Goal: Information Seeking & Learning: Learn about a topic

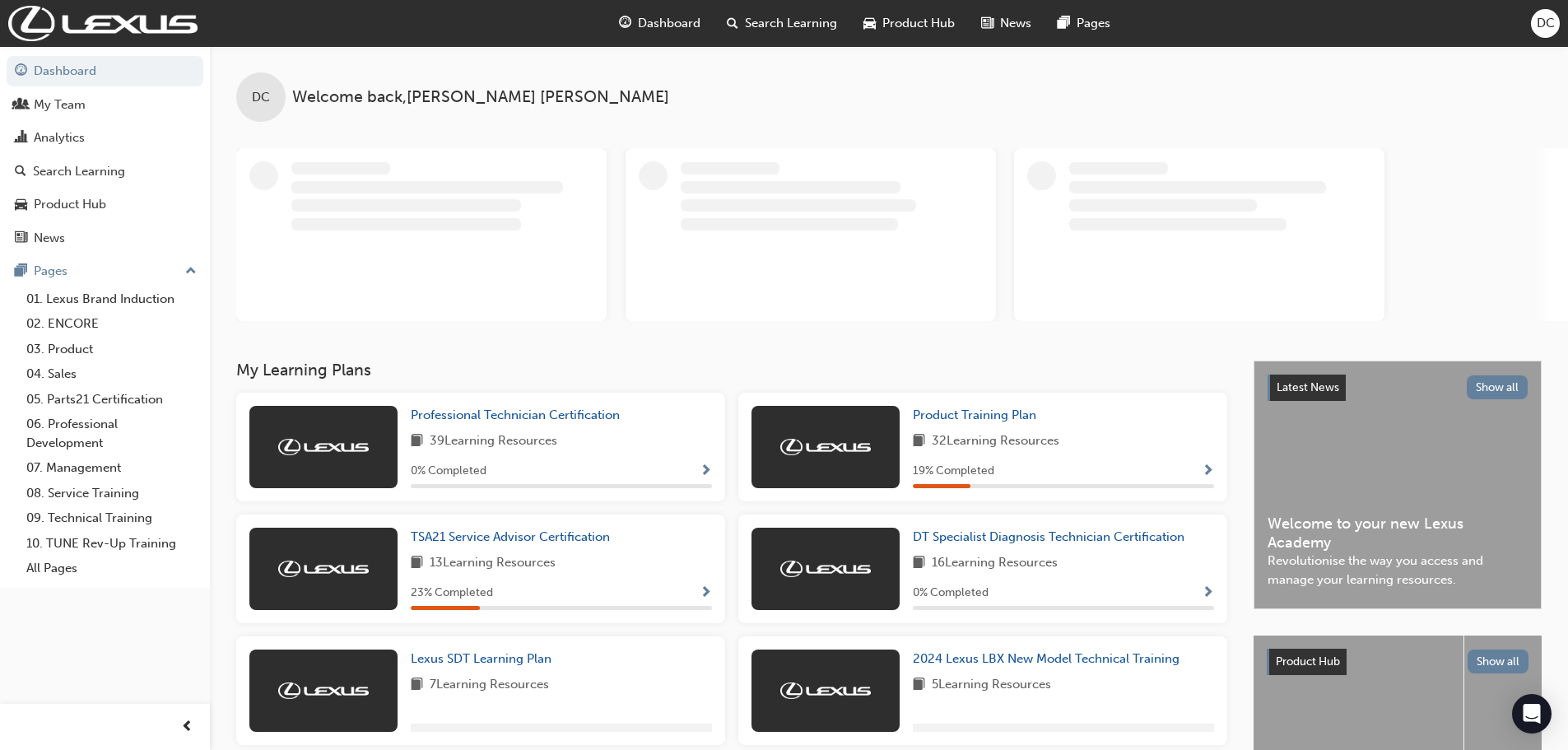
click at [788, 19] on span "Search Learning" at bounding box center [791, 23] width 92 height 19
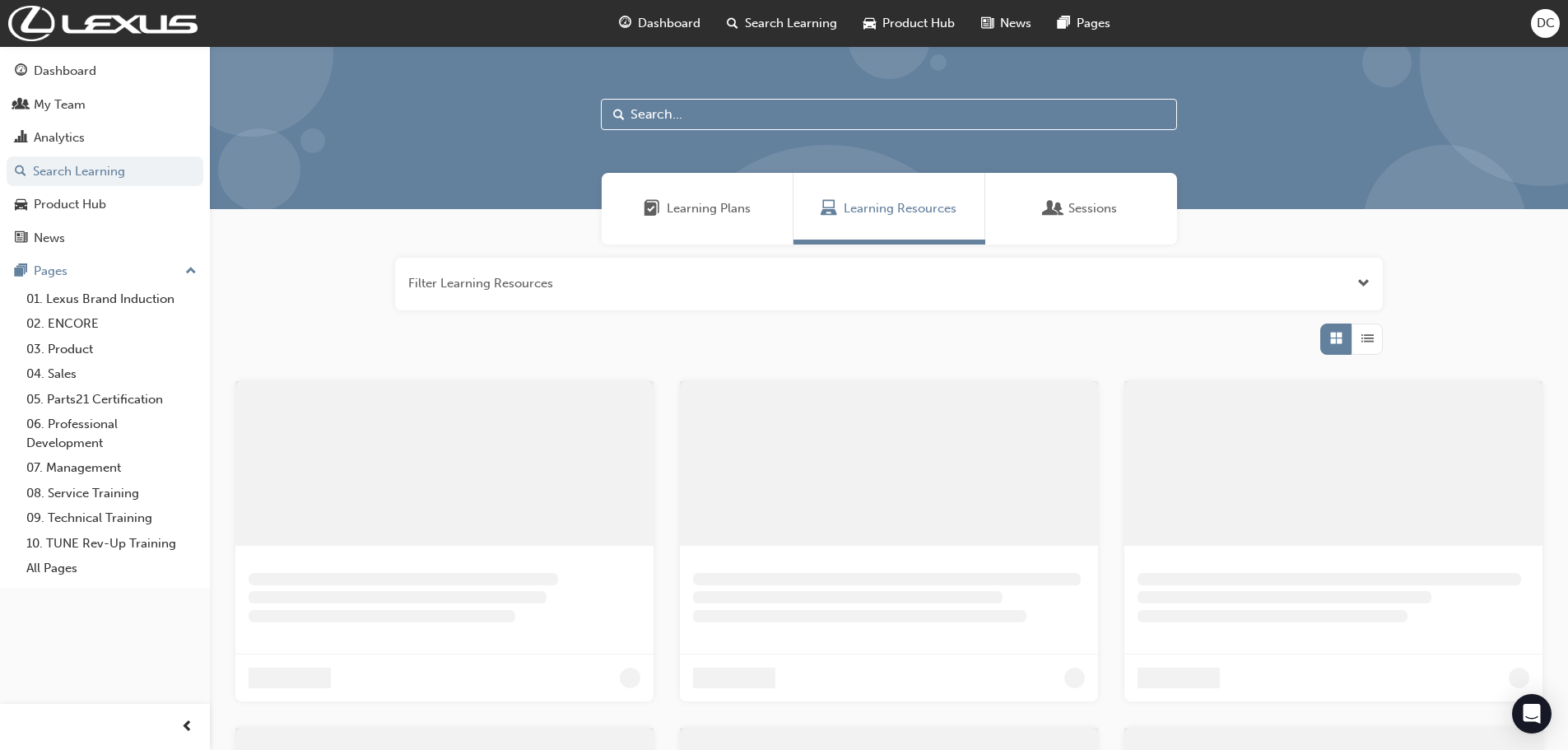
click at [719, 218] on span "Learning Plans" at bounding box center [709, 209] width 84 height 19
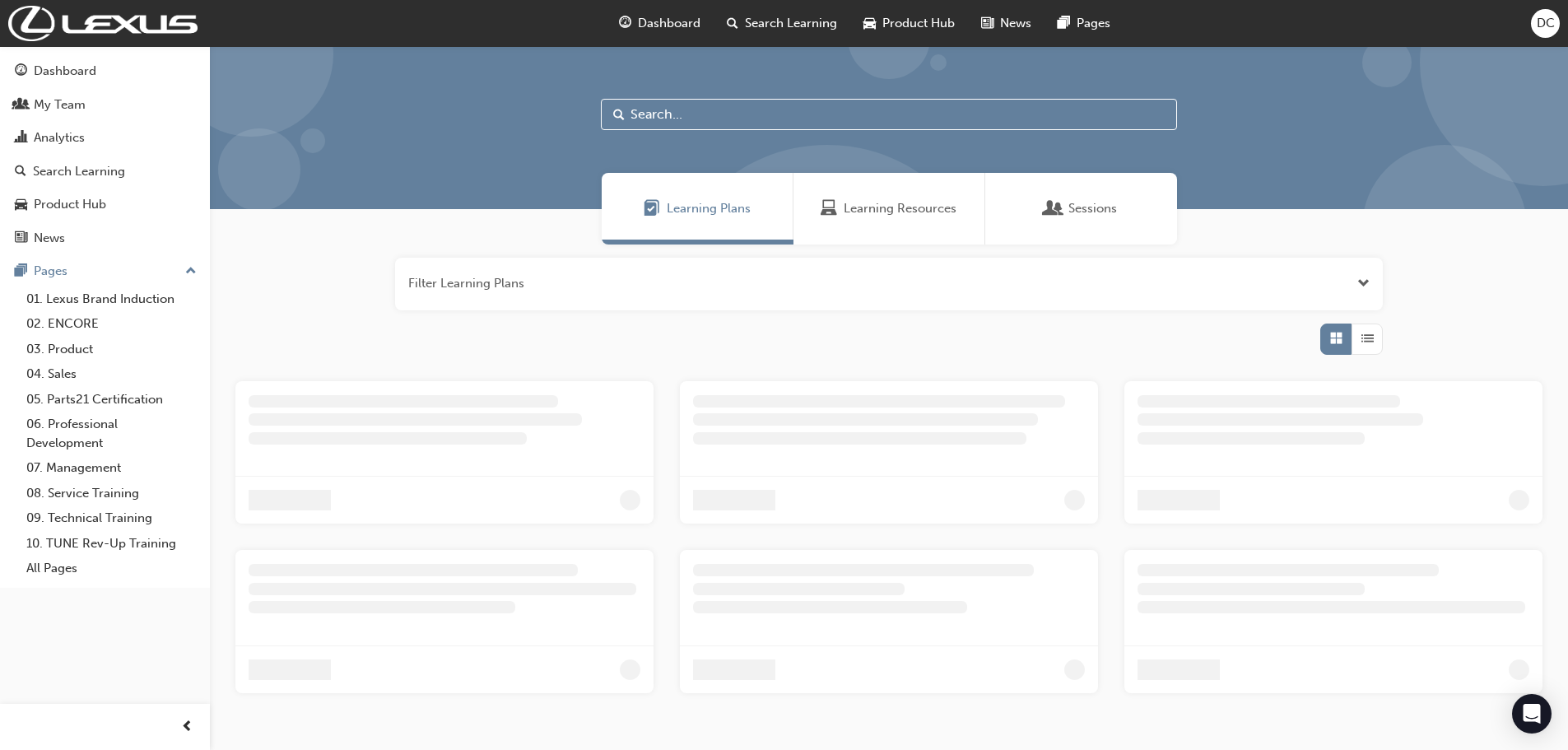
click at [589, 281] on button "button" at bounding box center [889, 284] width 988 height 53
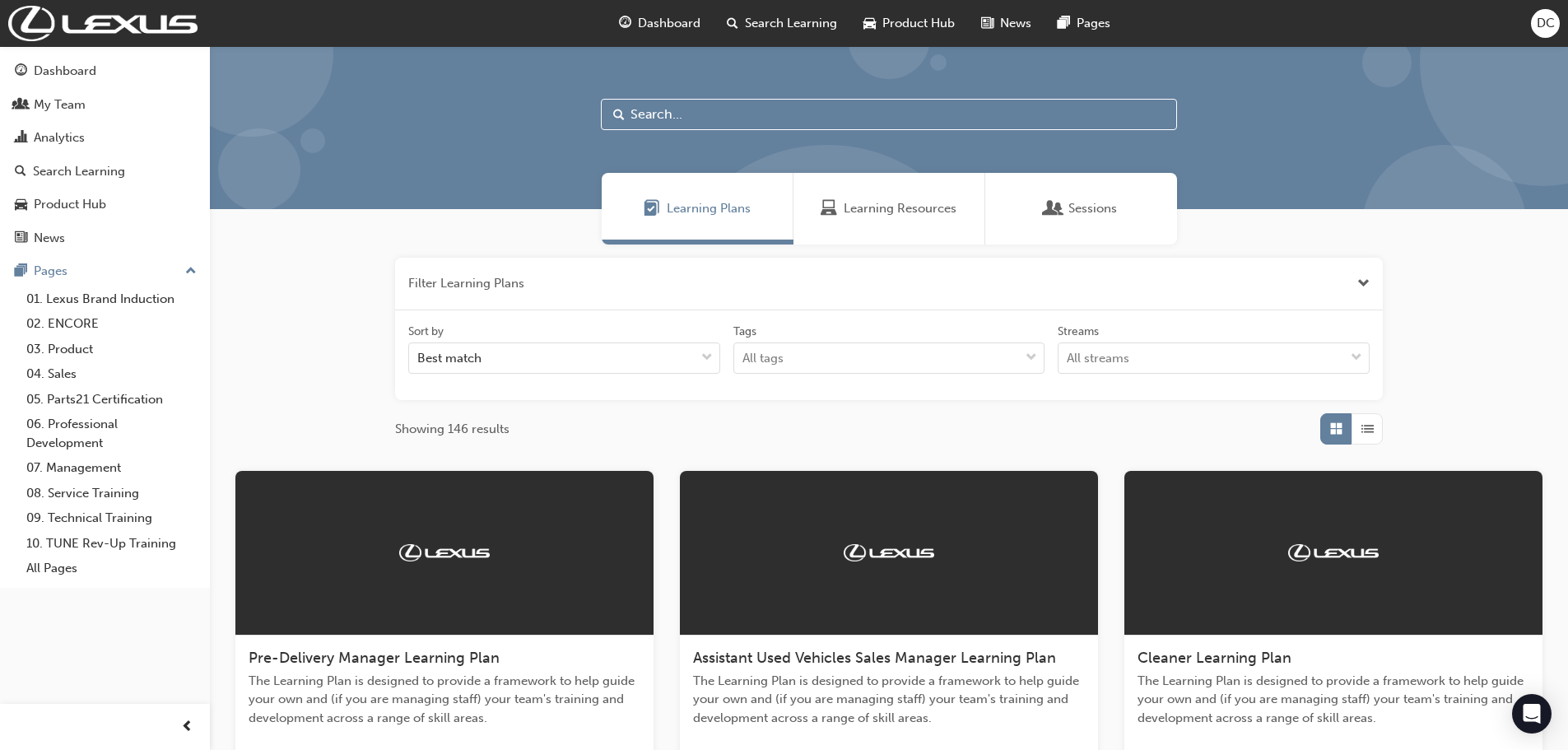
click at [896, 210] on span "Learning Resources" at bounding box center [900, 209] width 113 height 19
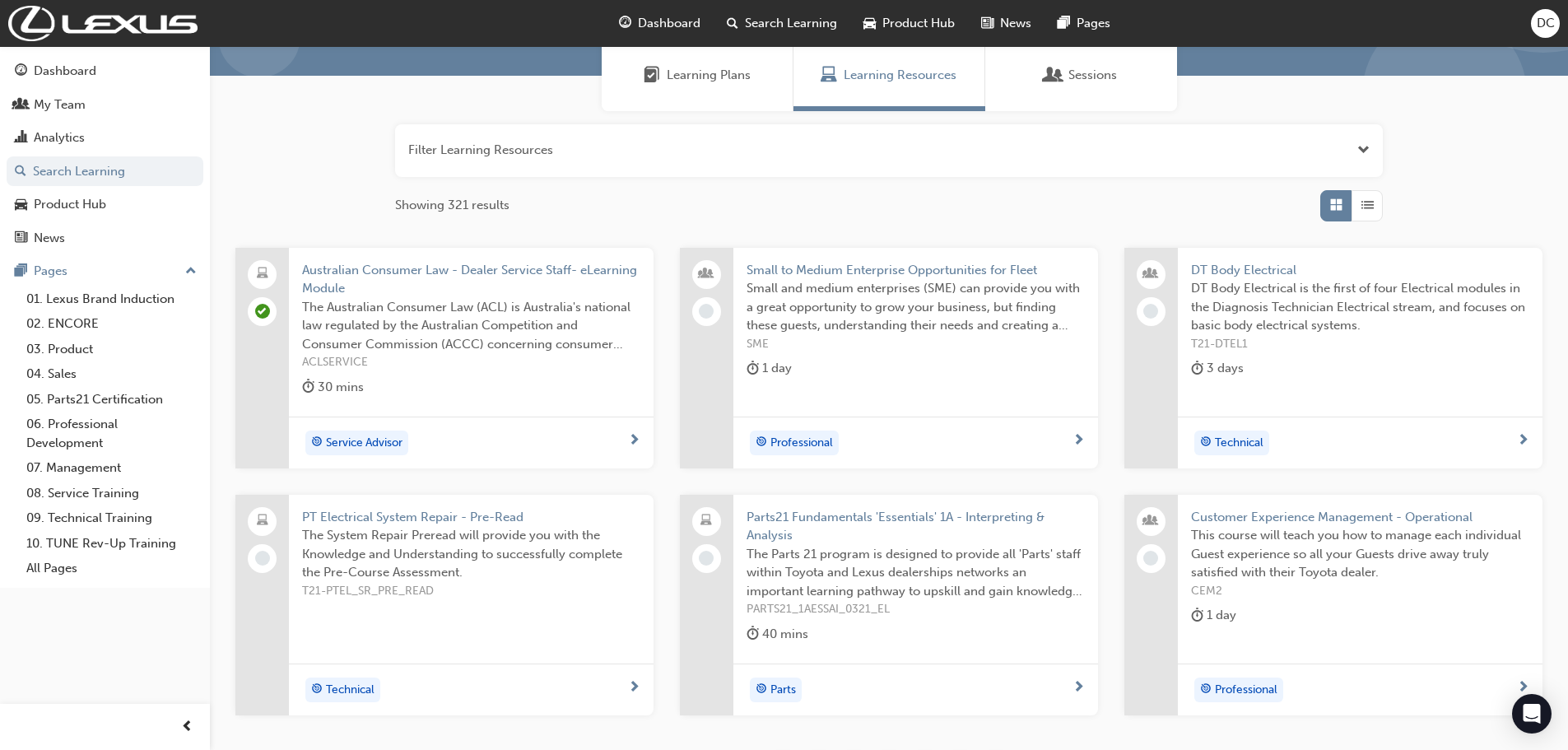
scroll to position [247, 0]
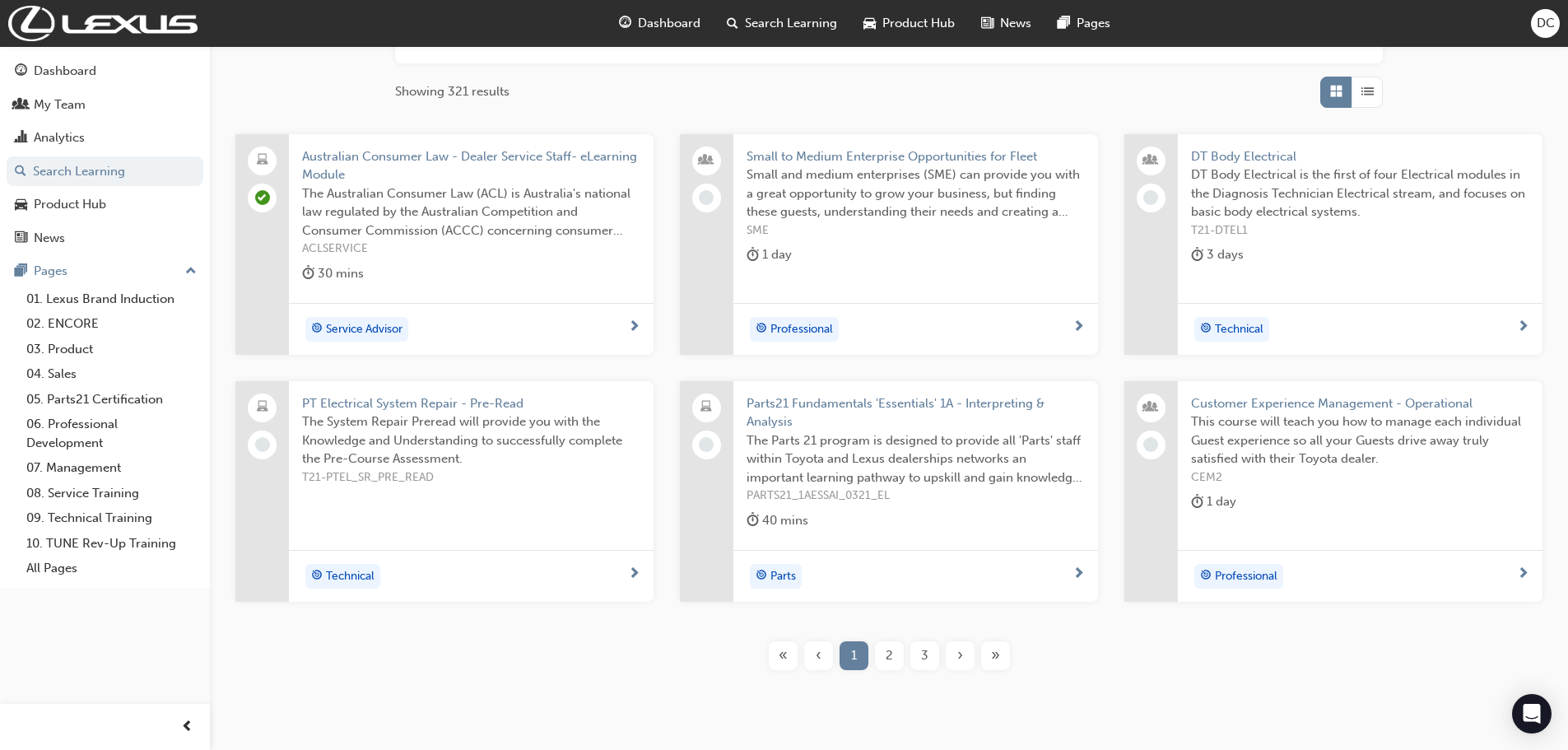
click at [886, 648] on span "2" at bounding box center [889, 655] width 8 height 19
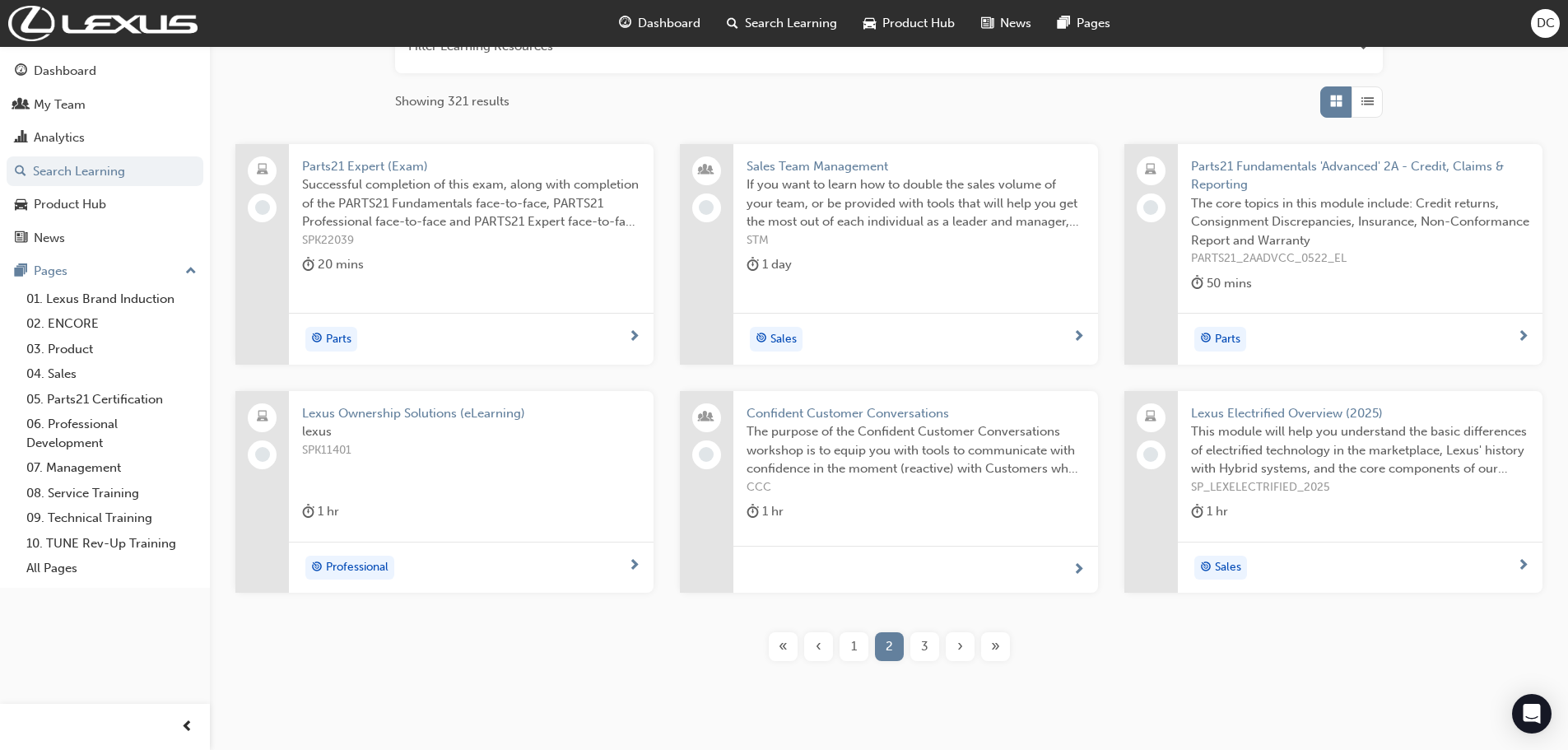
scroll to position [247, 0]
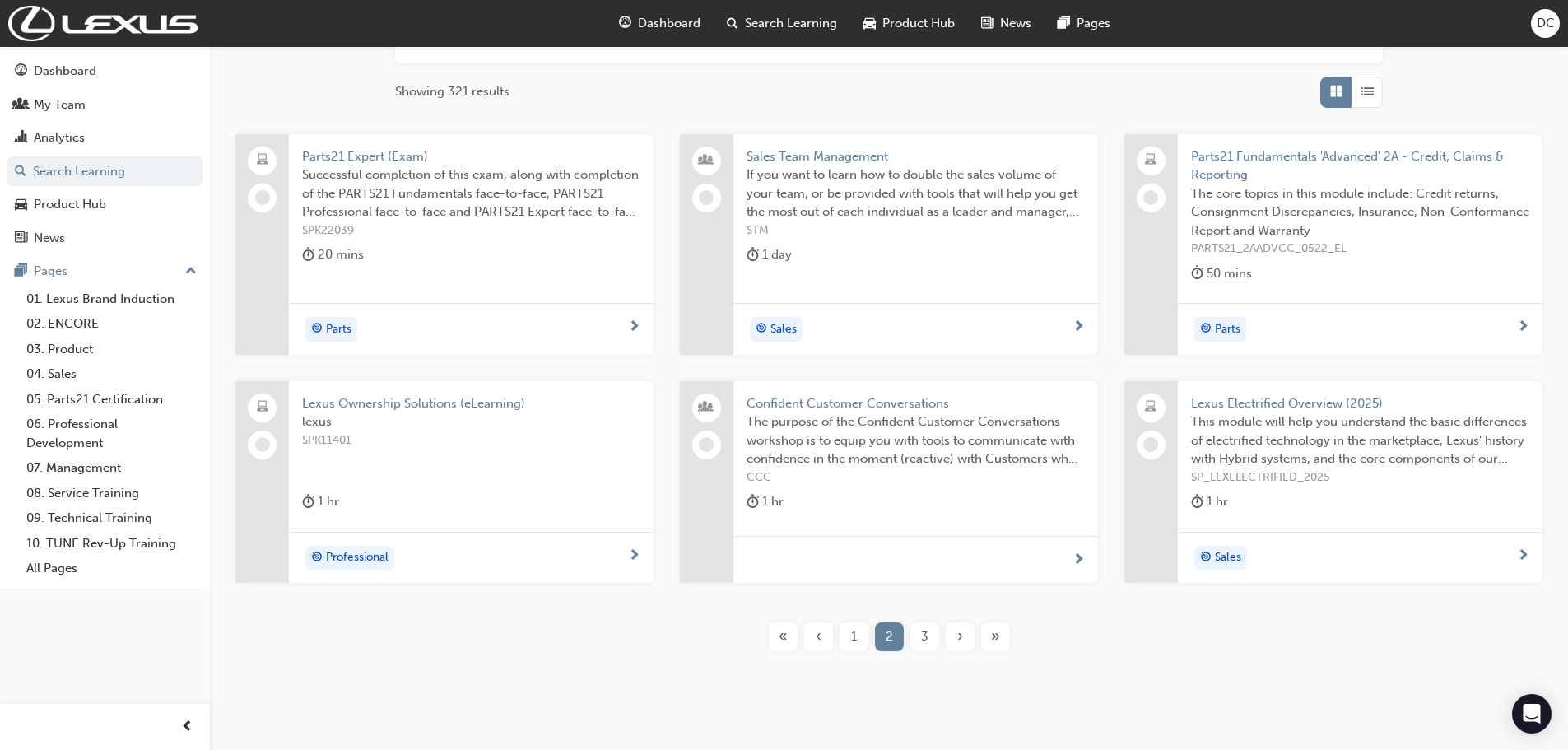
click at [924, 636] on span "3" at bounding box center [925, 637] width 8 height 19
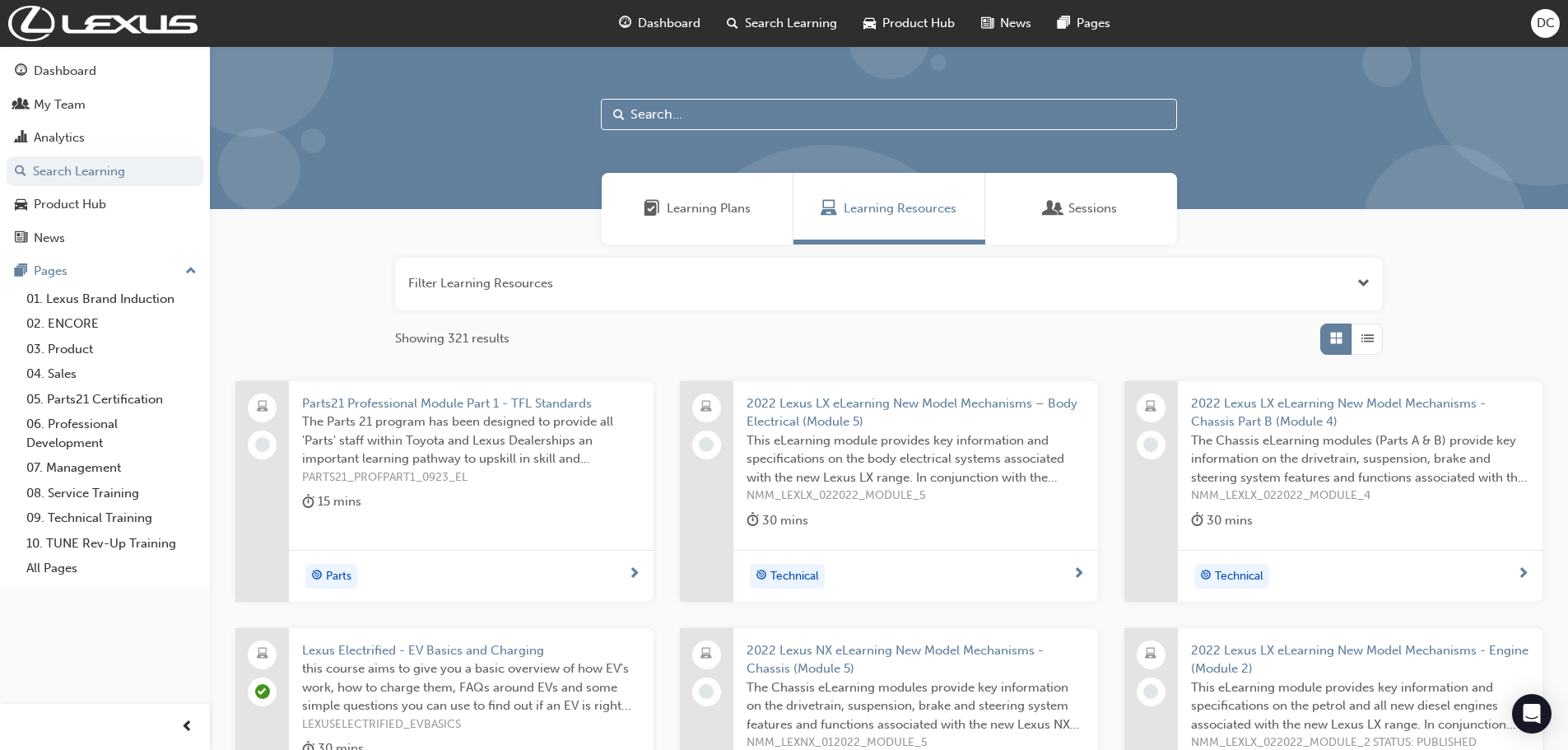
click at [703, 106] on input "text" at bounding box center [888, 114] width 576 height 32
type input "acl"
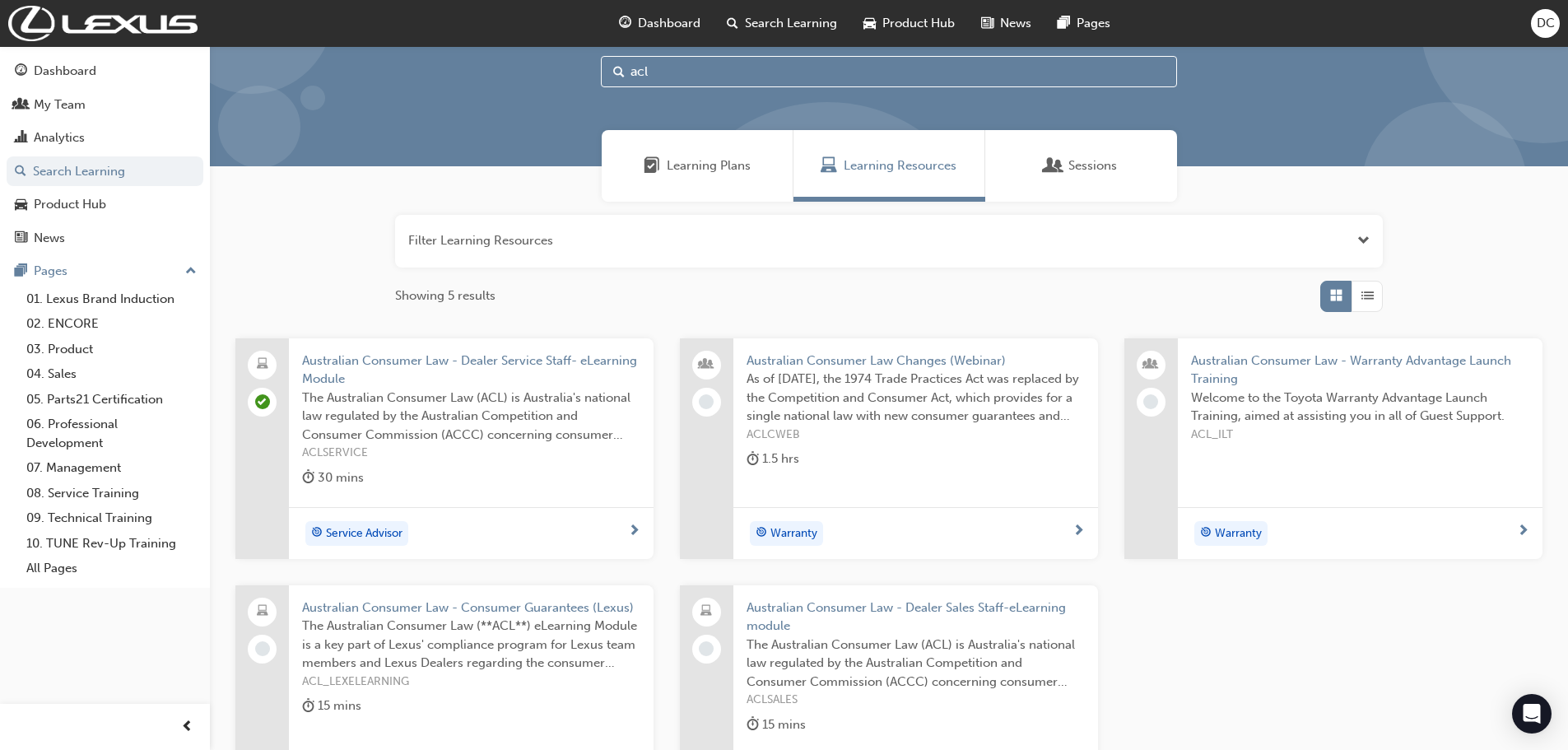
scroll to position [82, 0]
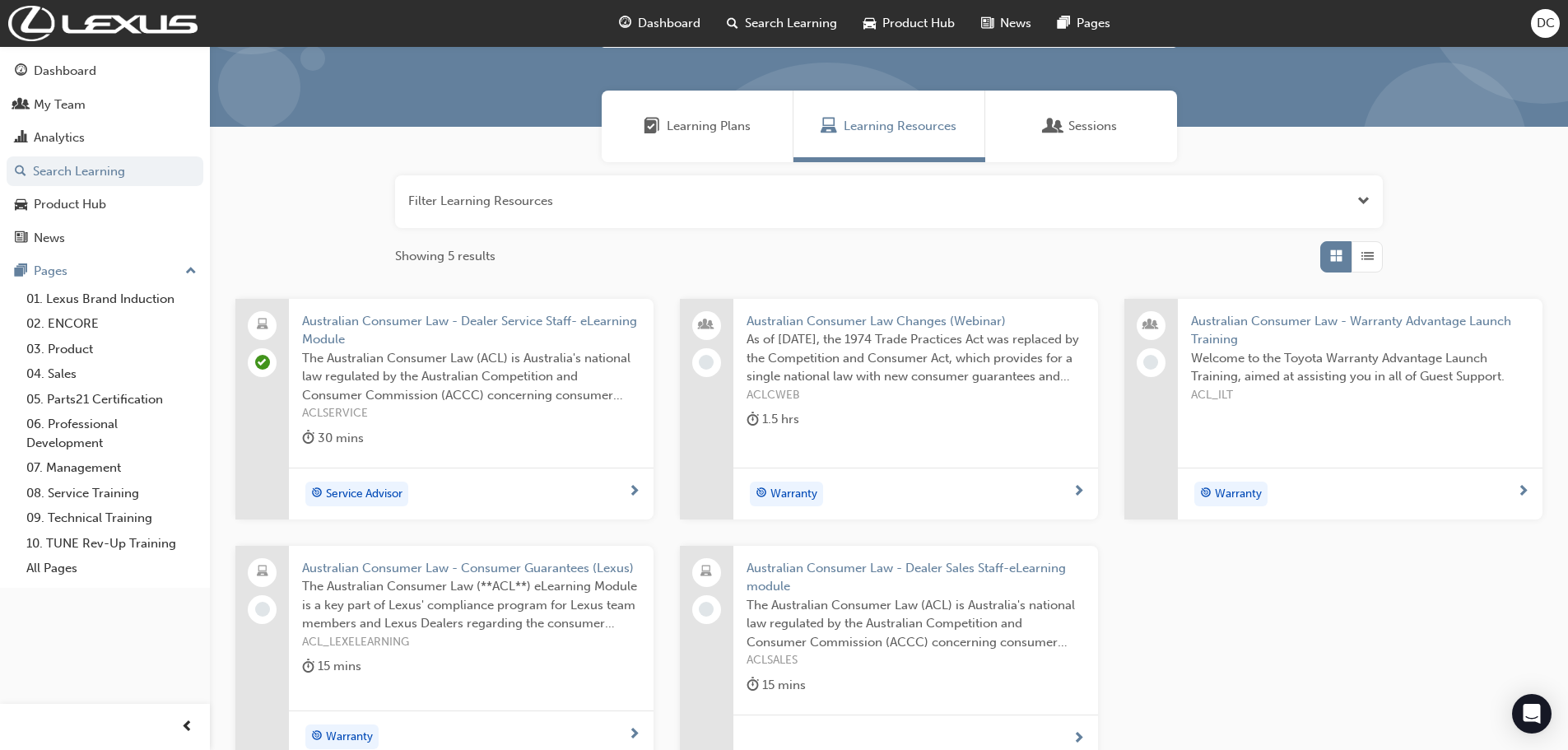
click at [607, 571] on span "Australian Consumer Law - Consumer Guarantees (Lexus)" at bounding box center [471, 568] width 339 height 19
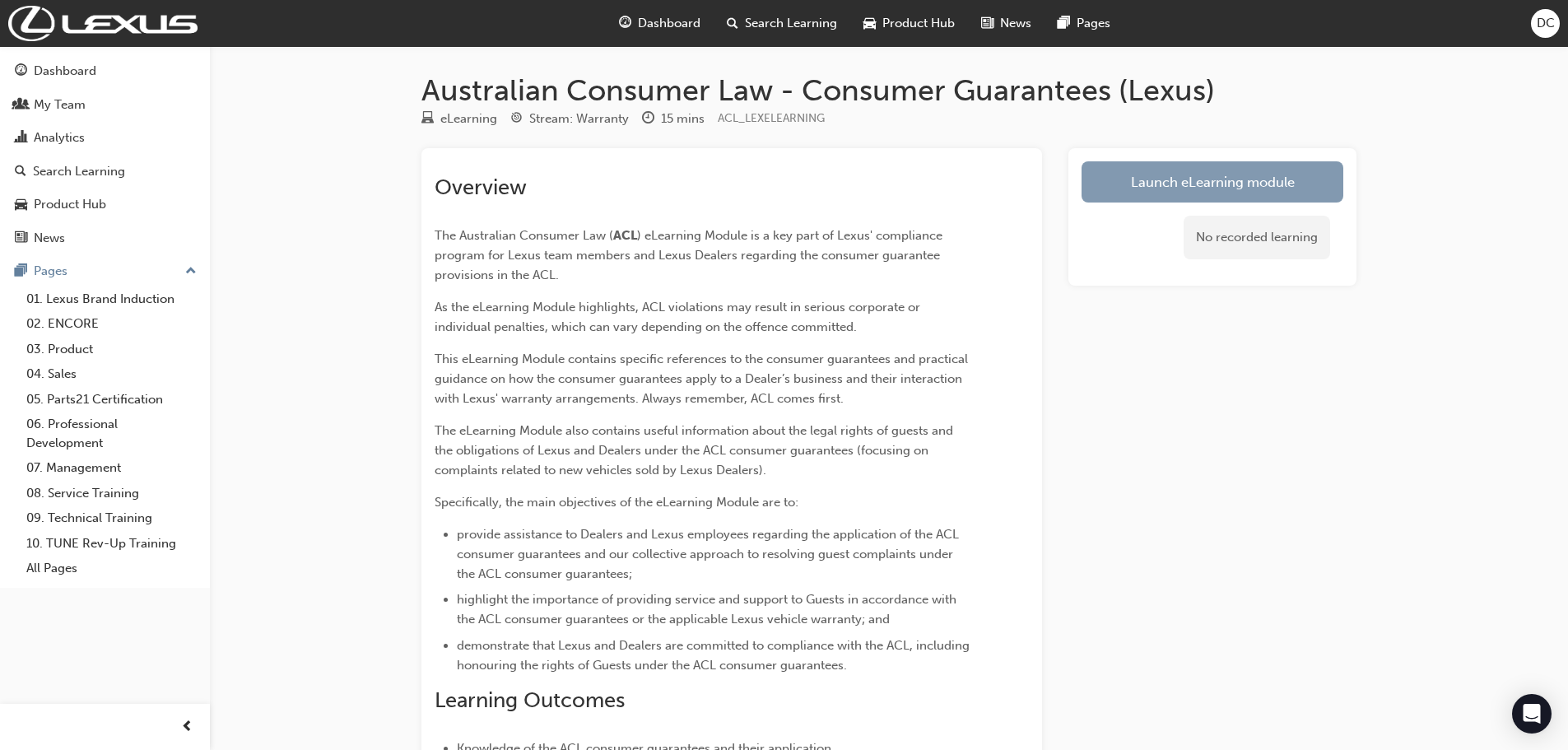
click at [1120, 187] on link "Launch eLearning module" at bounding box center [1212, 182] width 262 height 41
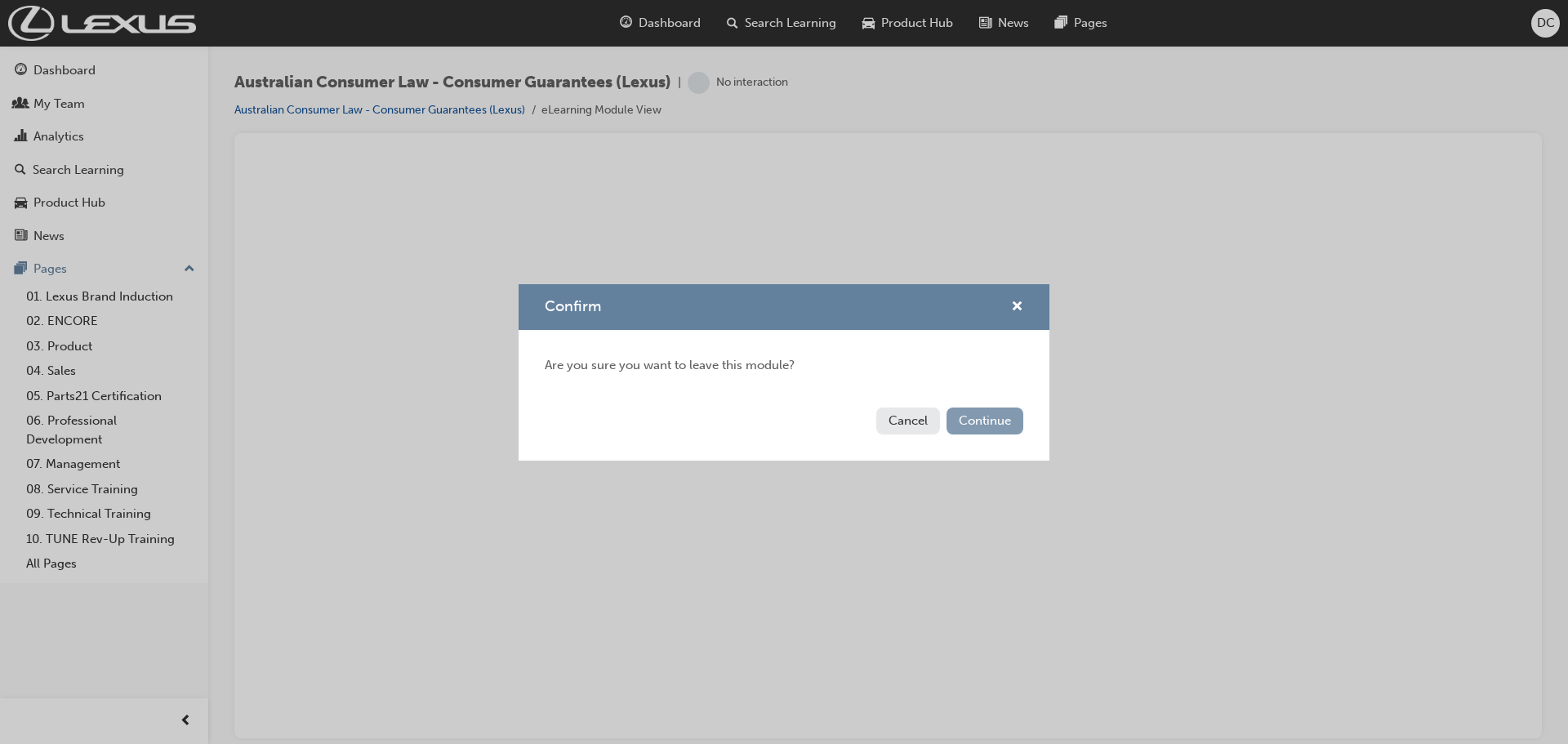
click at [988, 418] on button "Continue" at bounding box center [984, 421] width 77 height 27
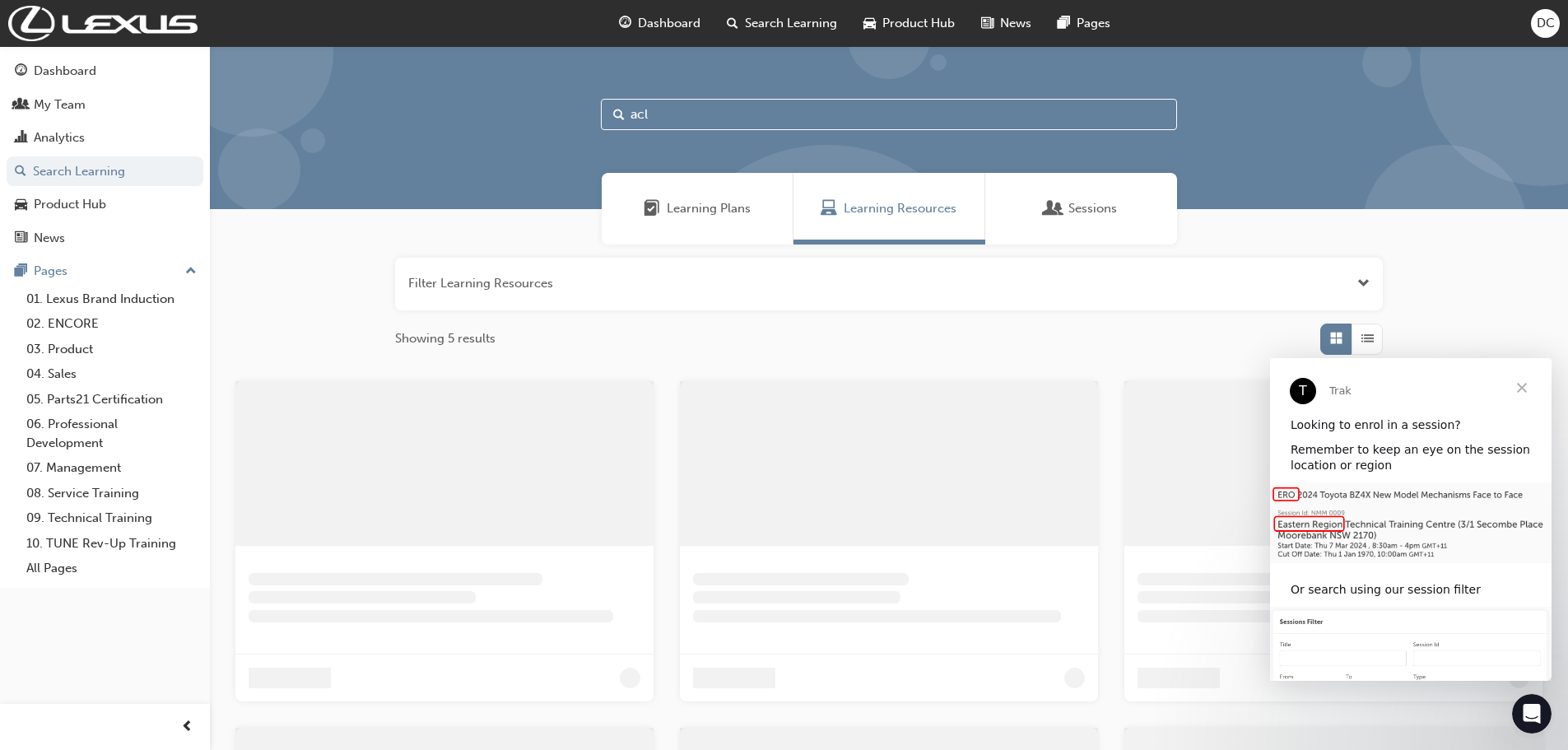
scroll to position [82, 0]
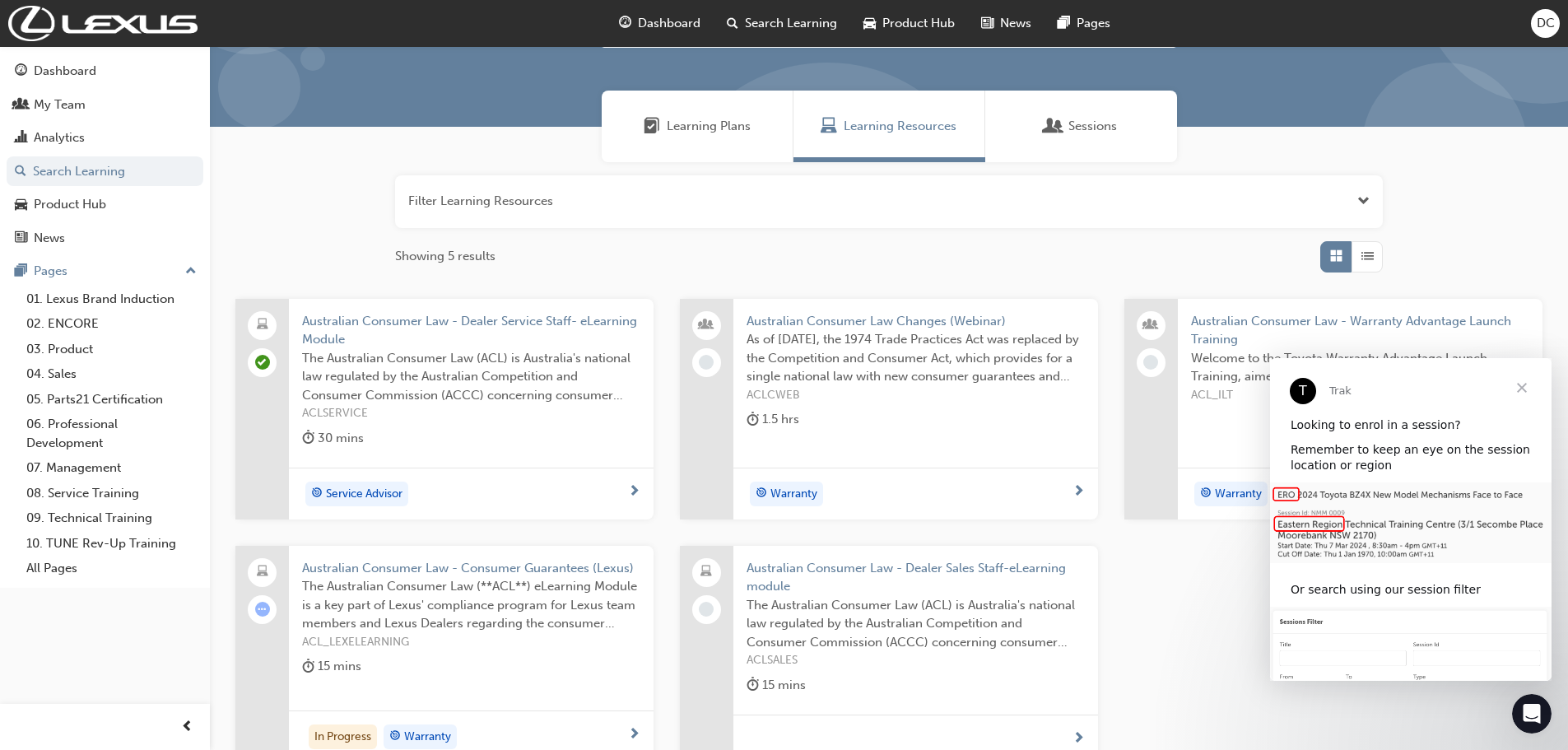
click at [404, 329] on span "Australian Consumer Law - Dealer Service Staff- eLearning Module" at bounding box center [471, 330] width 339 height 37
